Goal: Task Accomplishment & Management: Manage account settings

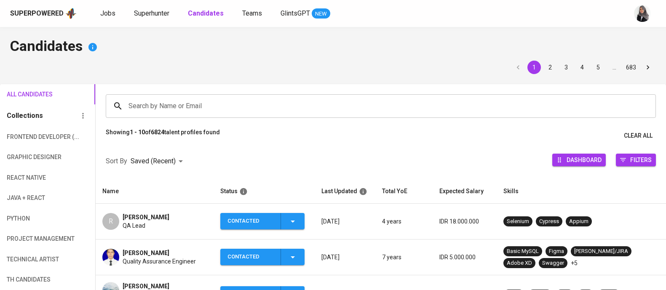
click at [205, 105] on input "Search by Name or Email" at bounding box center [382, 106] width 513 height 16
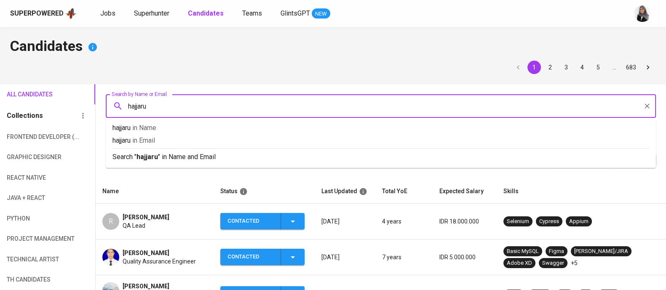
type input "hajjarul"
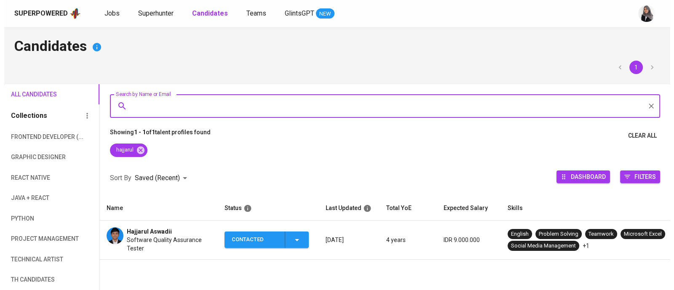
scroll to position [13, 0]
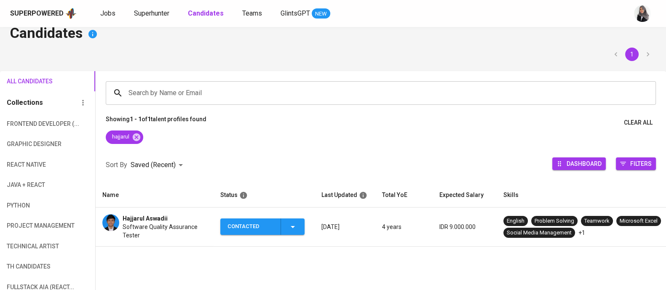
click at [154, 218] on span "Hajjarul Aswadii" at bounding box center [145, 218] width 45 height 8
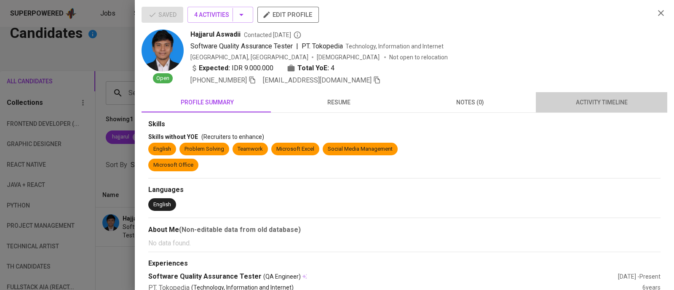
click at [600, 101] on span "activity timeline" at bounding box center [601, 102] width 121 height 11
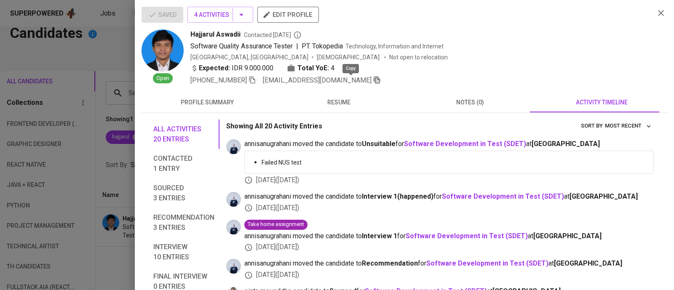
click at [373, 81] on icon "button" at bounding box center [377, 80] width 8 height 8
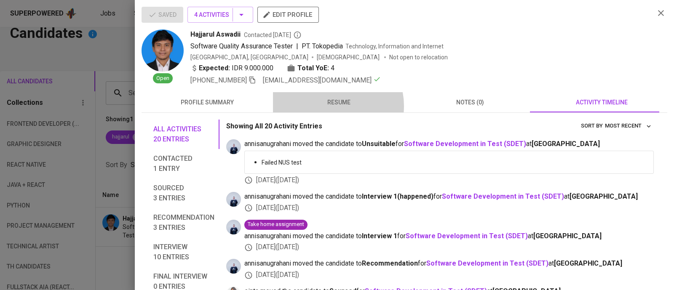
click at [332, 106] on span "resume" at bounding box center [338, 102] width 121 height 11
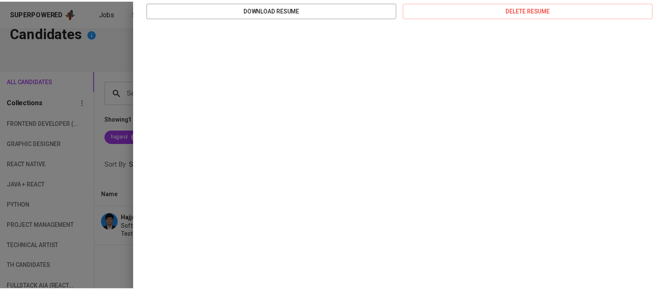
scroll to position [0, 0]
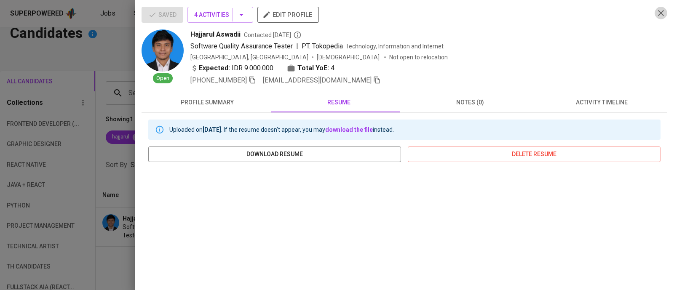
click at [656, 11] on icon "button" at bounding box center [661, 13] width 10 height 10
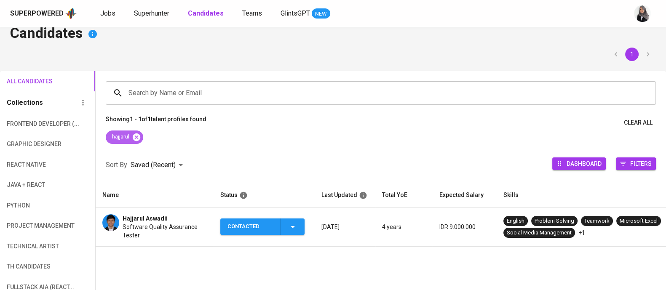
click at [139, 137] on icon at bounding box center [137, 137] width 8 height 8
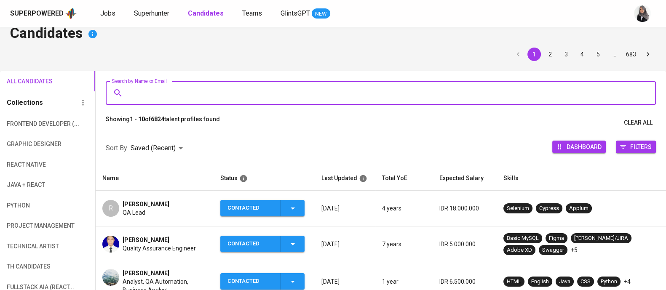
click at [180, 94] on input "Search by Name or Email" at bounding box center [382, 93] width 513 height 16
paste input "[EMAIL_ADDRESS][DOMAIN_NAME]"
type input "[EMAIL_ADDRESS][DOMAIN_NAME]"
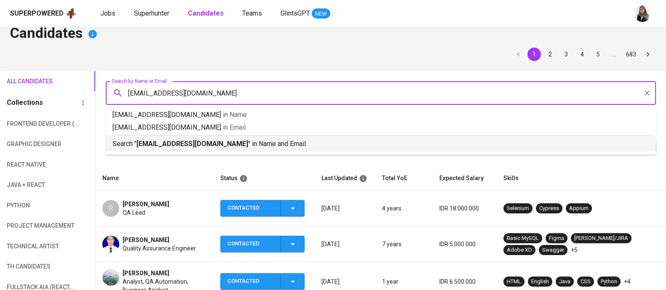
click at [213, 145] on b "[EMAIL_ADDRESS][DOMAIN_NAME]" at bounding box center [193, 144] width 112 height 8
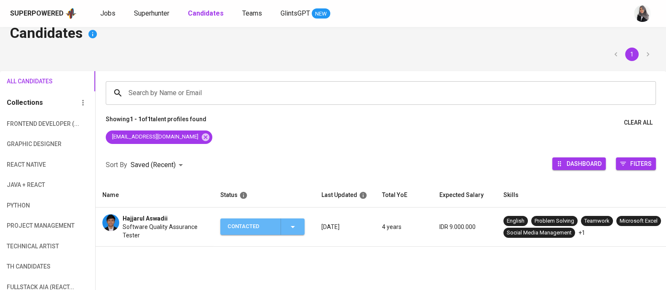
click at [296, 231] on icon "button" at bounding box center [293, 227] width 10 height 10
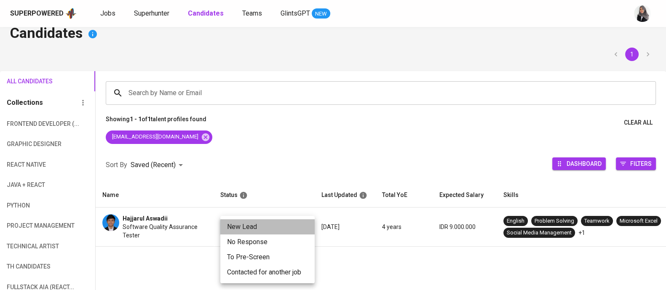
click at [265, 231] on li "New Lead" at bounding box center [267, 227] width 94 height 15
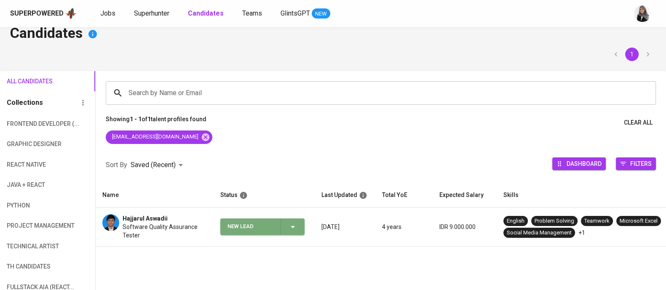
click at [291, 233] on div "New Lead" at bounding box center [263, 227] width 70 height 16
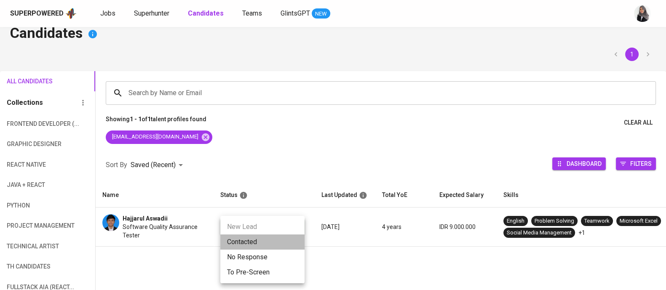
click at [255, 237] on li "Contacted" at bounding box center [262, 242] width 84 height 15
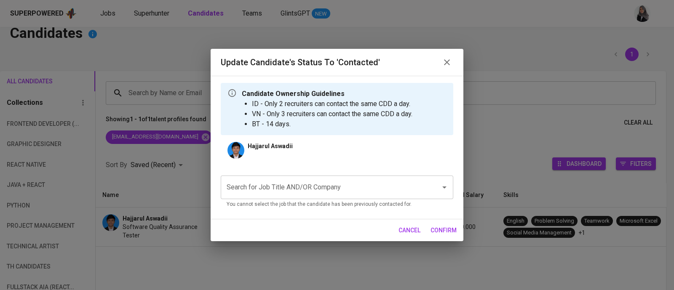
click at [347, 178] on div "Search for Job Title AND/OR Company" at bounding box center [337, 188] width 233 height 24
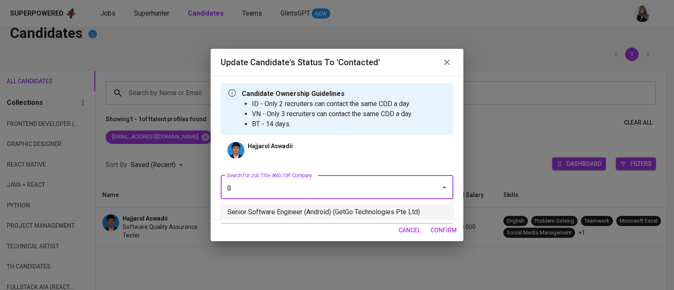
click at [358, 212] on li "Senior Software Engineer (Android) (GetGo Technologies Pte Ltd)" at bounding box center [337, 212] width 233 height 15
type input "g"
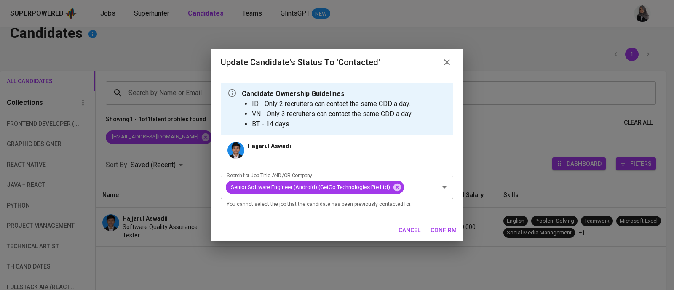
click at [442, 228] on span "confirm" at bounding box center [444, 230] width 26 height 11
